Goal: Information Seeking & Learning: Learn about a topic

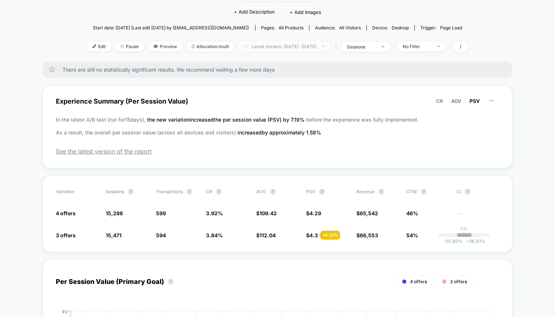
scroll to position [98, 0]
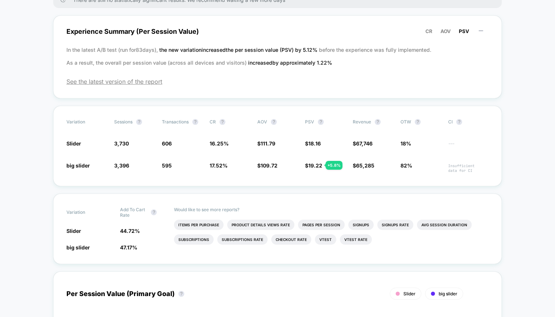
scroll to position [134, 0]
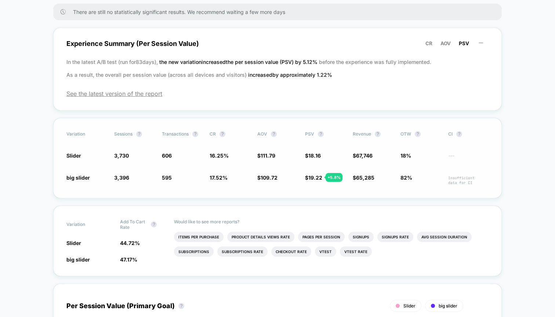
click at [318, 179] on span "19.22" at bounding box center [316, 177] width 14 height 6
click at [251, 72] on span "increased by approximately 1.22 %" at bounding box center [290, 75] width 84 height 6
